Goal: Information Seeking & Learning: Find specific page/section

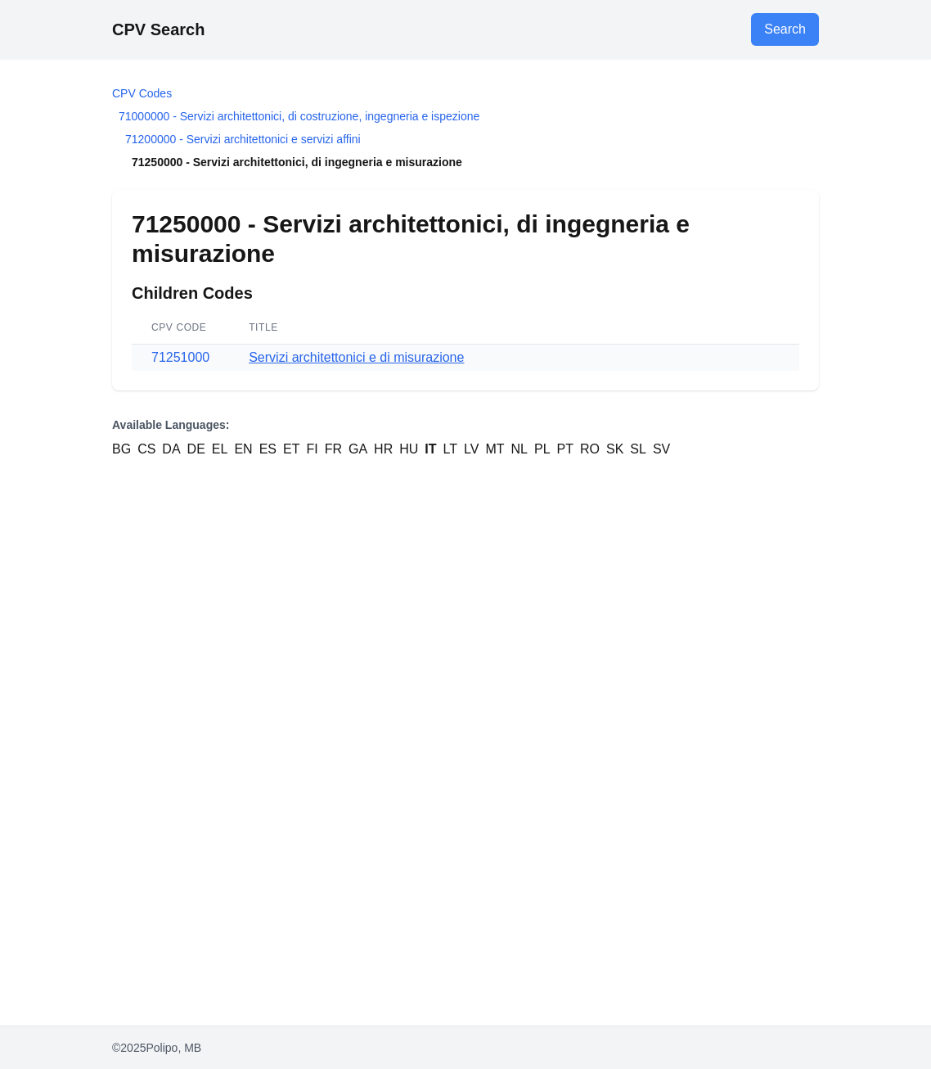
click at [258, 353] on link "Servizi architettonici e di misurazione" at bounding box center [356, 357] width 215 height 14
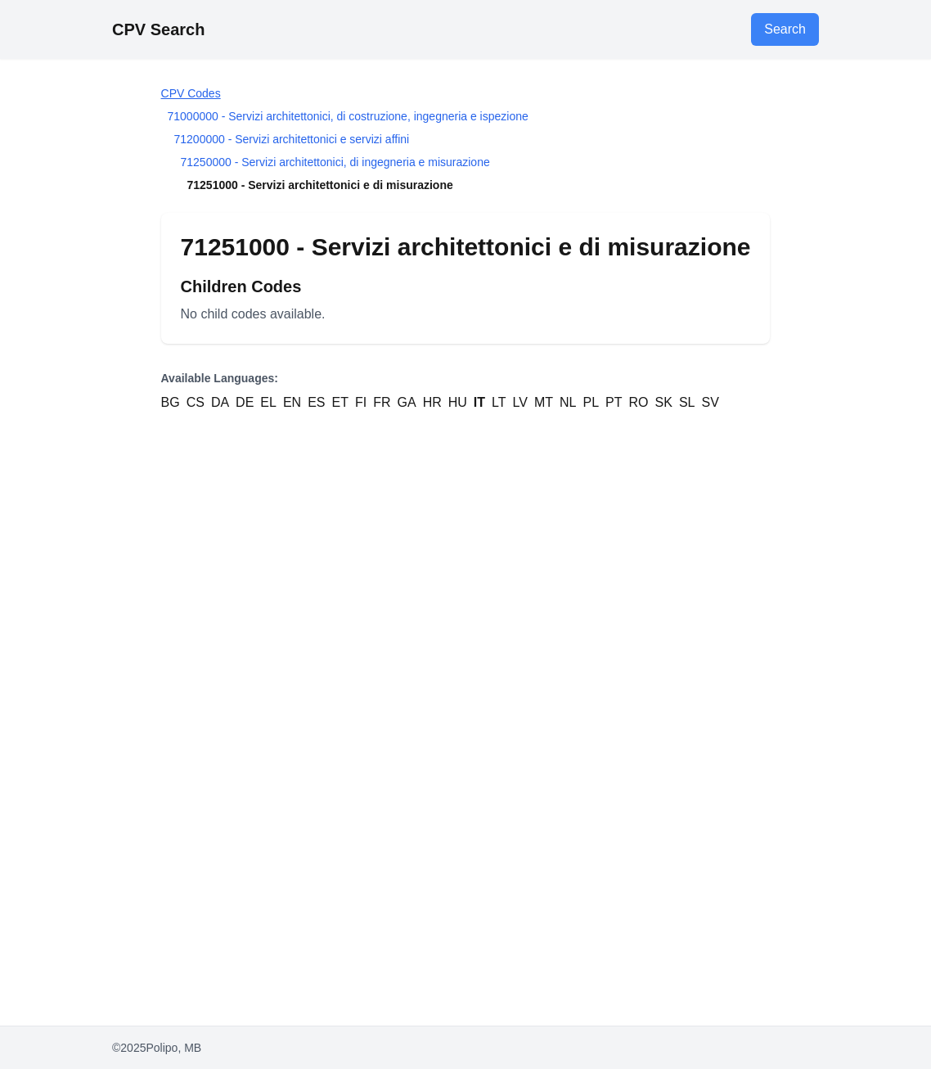
click at [188, 92] on link "CPV Codes" at bounding box center [191, 93] width 60 height 13
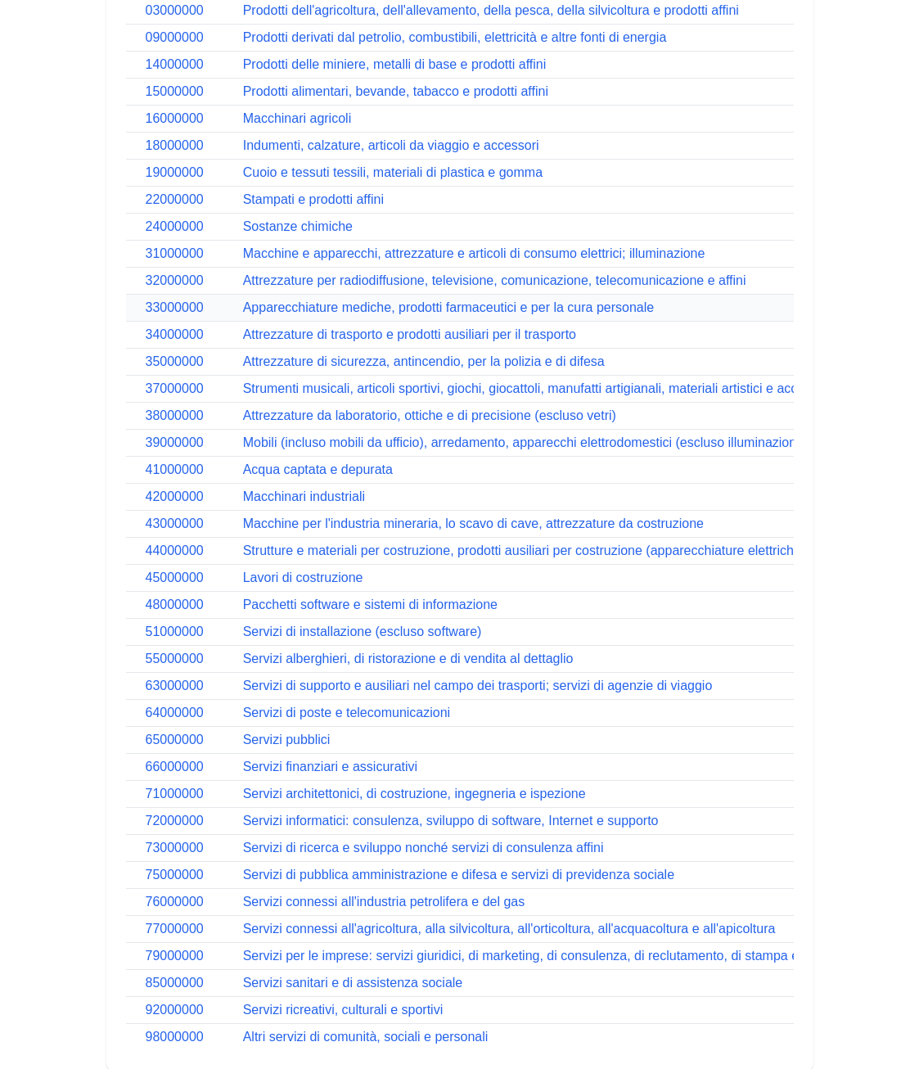
scroll to position [400, 0]
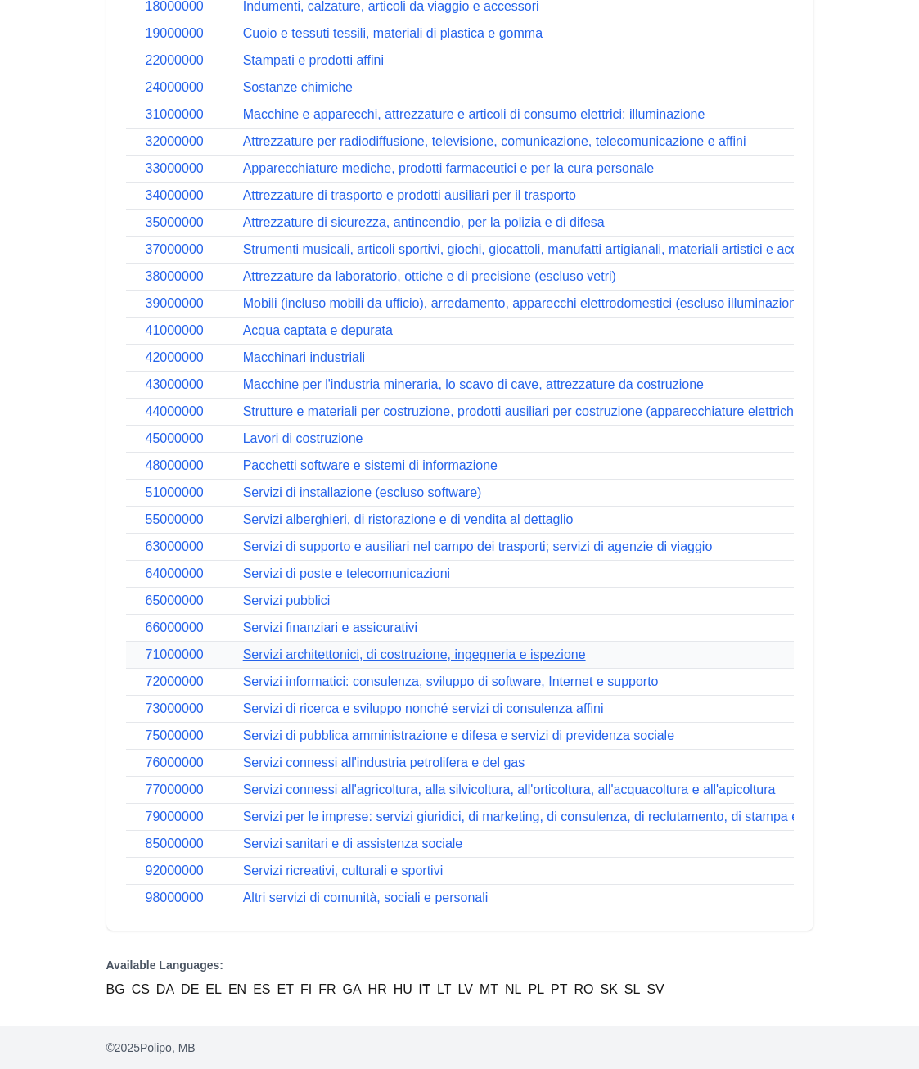
click at [266, 647] on link "Servizi architettonici, di costruzione, ingegneria e ispezione" at bounding box center [414, 654] width 343 height 14
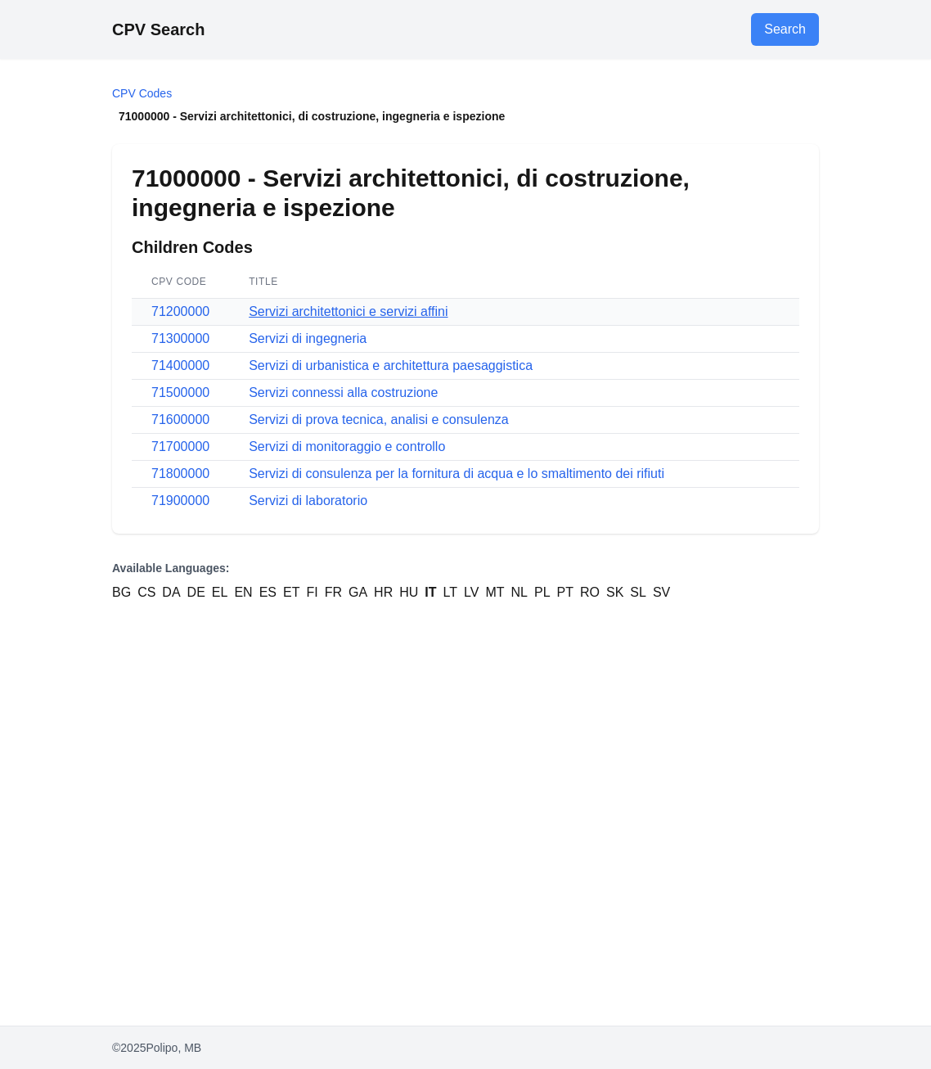
click at [277, 309] on link "Servizi architettonici e servizi affini" at bounding box center [348, 311] width 199 height 14
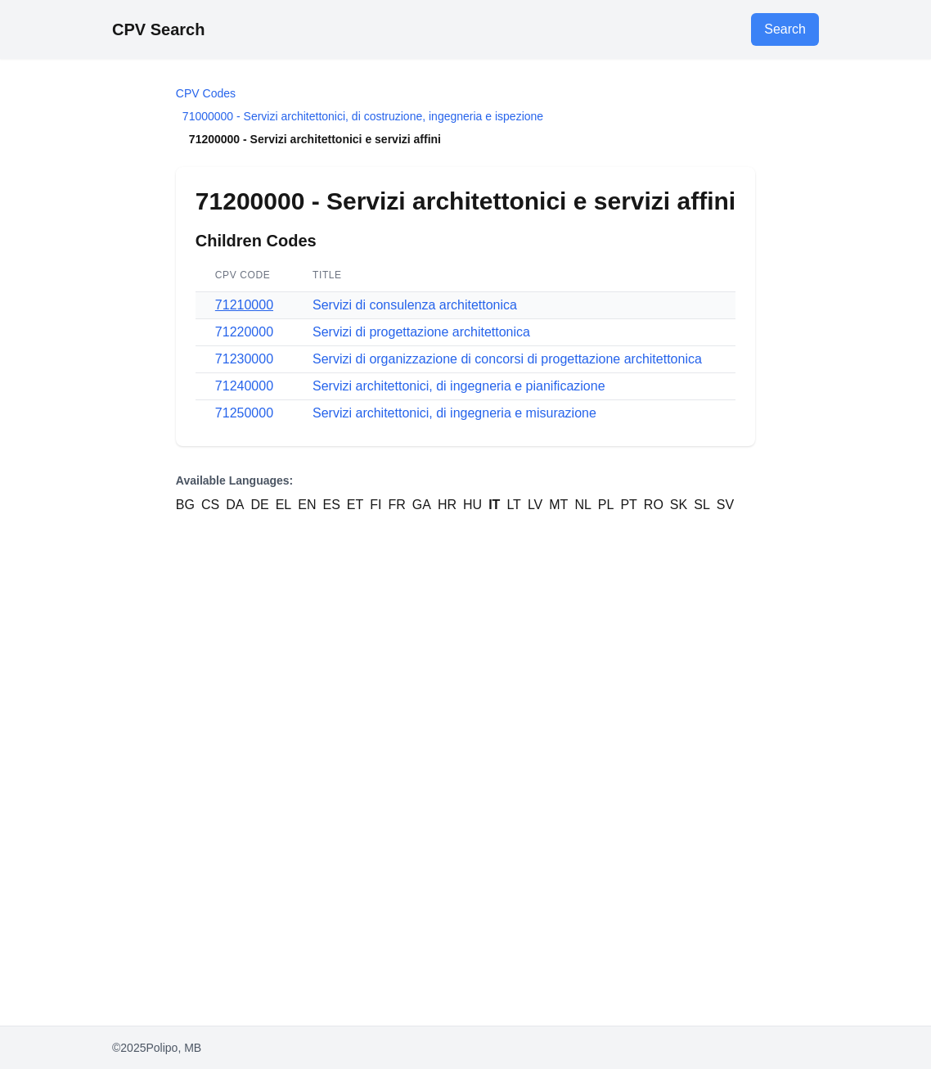
click at [225, 298] on link "71210000" at bounding box center [244, 305] width 58 height 14
